Goal: Navigation & Orientation: Find specific page/section

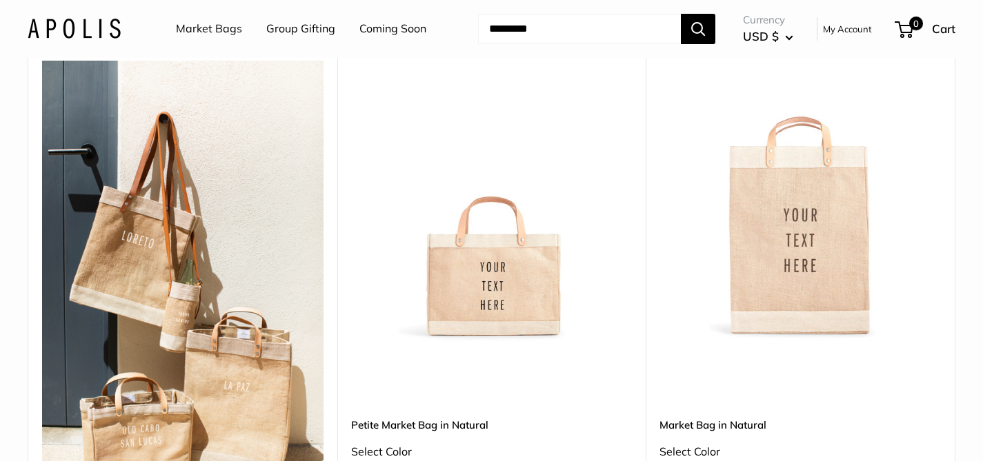
click at [0, 0] on img at bounding box center [0, 0] width 0 height 0
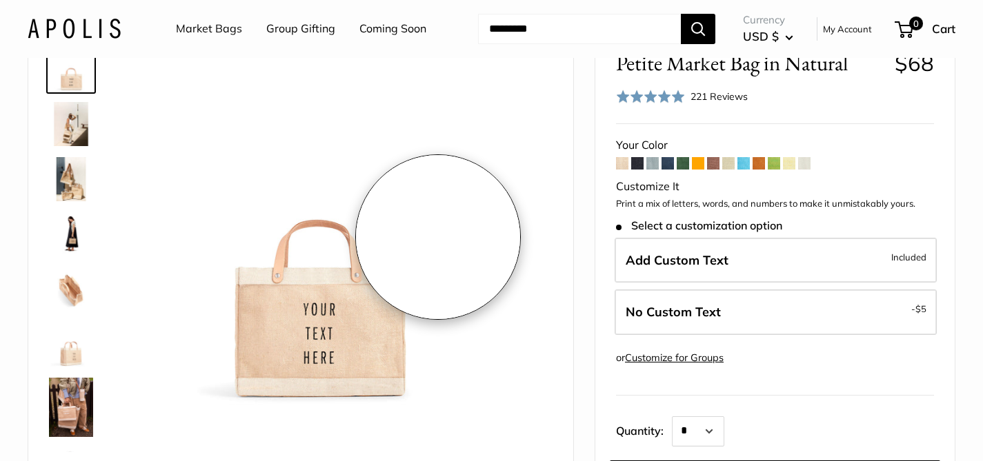
scroll to position [67, 0]
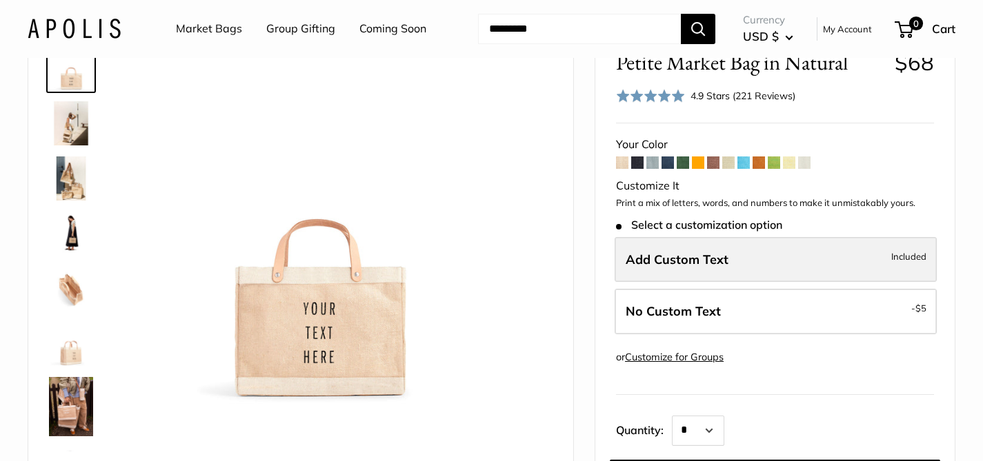
click at [680, 266] on span "Add Custom Text" at bounding box center [677, 260] width 103 height 16
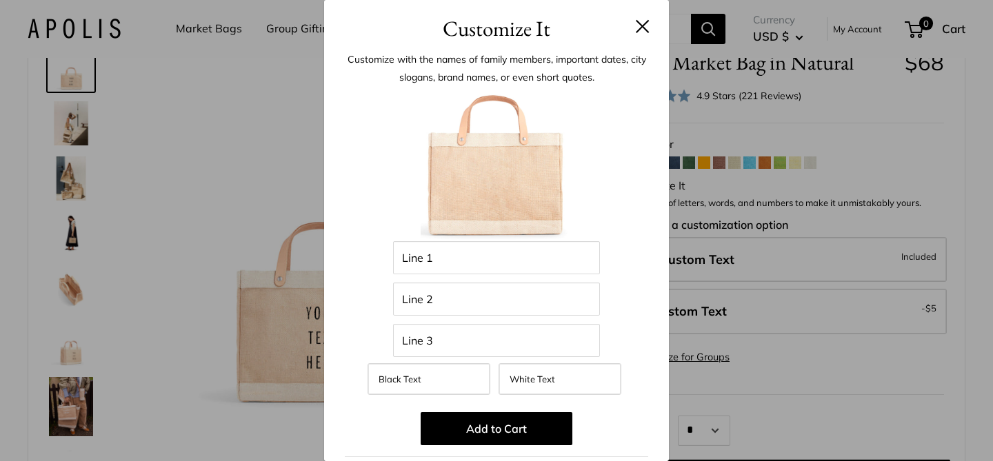
click at [636, 28] on button at bounding box center [643, 26] width 14 height 14
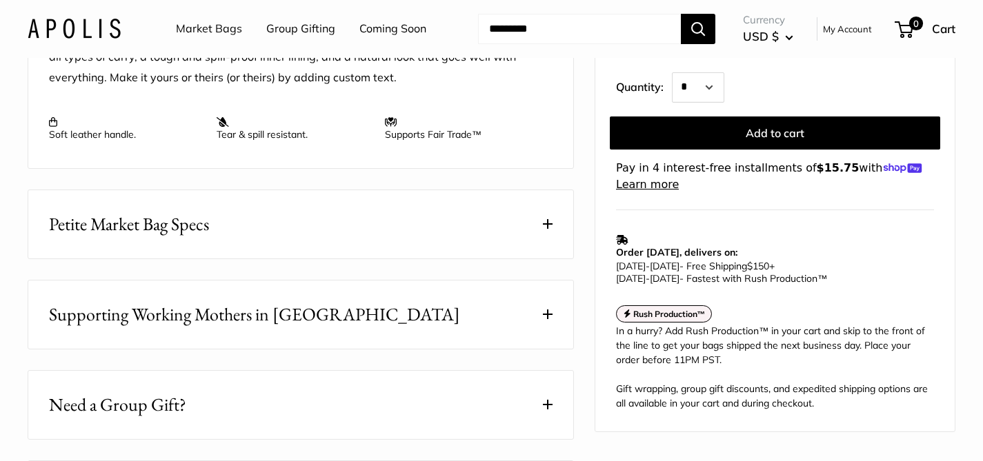
scroll to position [604, 0]
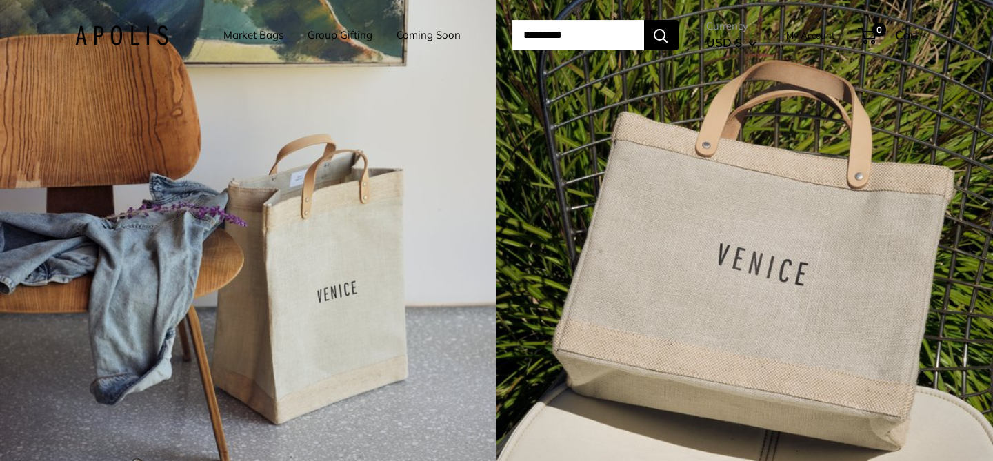
click at [240, 41] on link "Market Bags" at bounding box center [253, 35] width 60 height 19
